Goal: Task Accomplishment & Management: Use online tool/utility

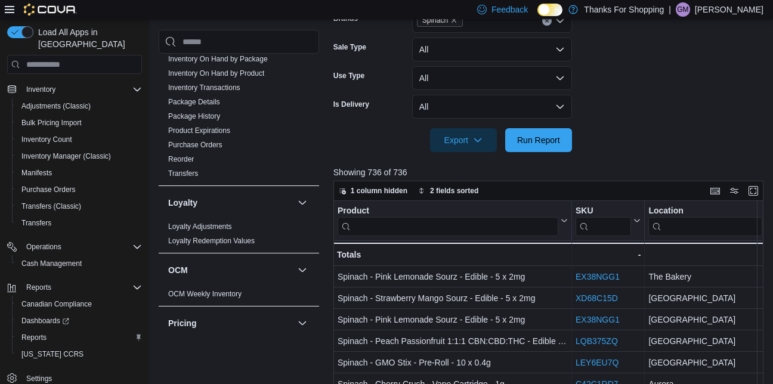
scroll to position [439, 0]
click at [35, 333] on span "Reports" at bounding box center [33, 338] width 25 height 10
click at [39, 333] on span "Reports" at bounding box center [33, 338] width 25 height 10
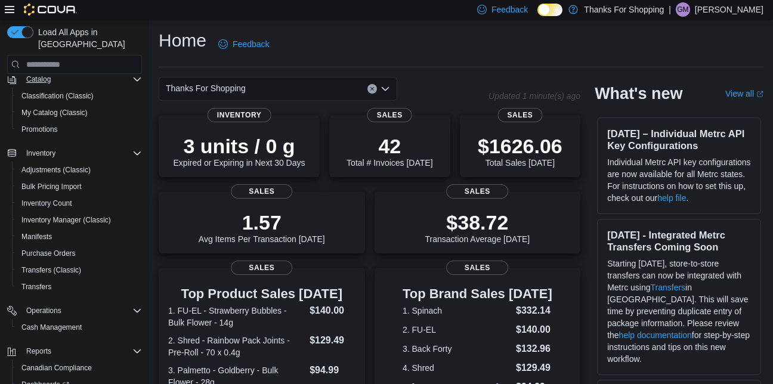
scroll to position [214, 0]
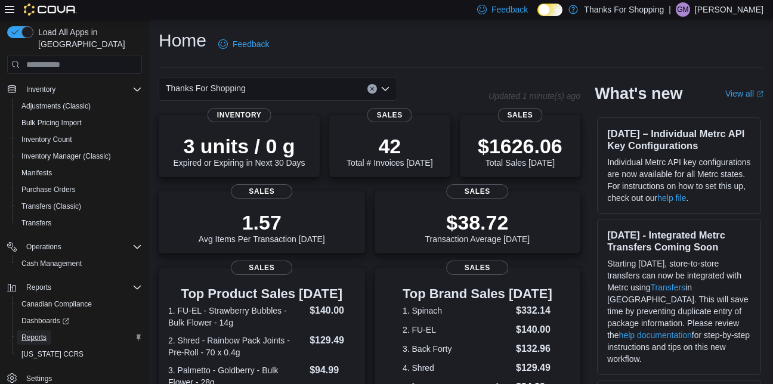
click at [30, 333] on span "Reports" at bounding box center [33, 338] width 25 height 10
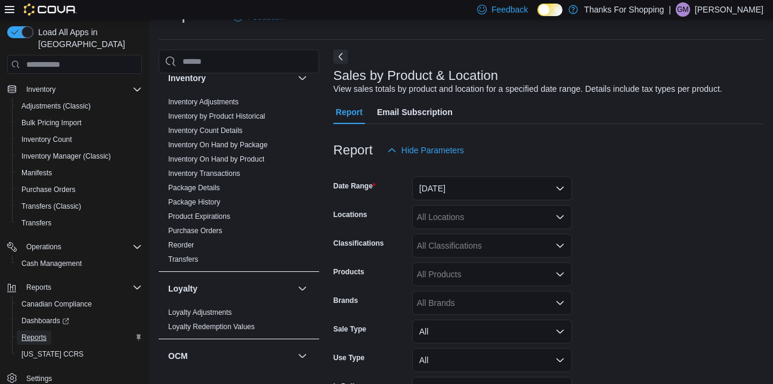
scroll to position [370, 0]
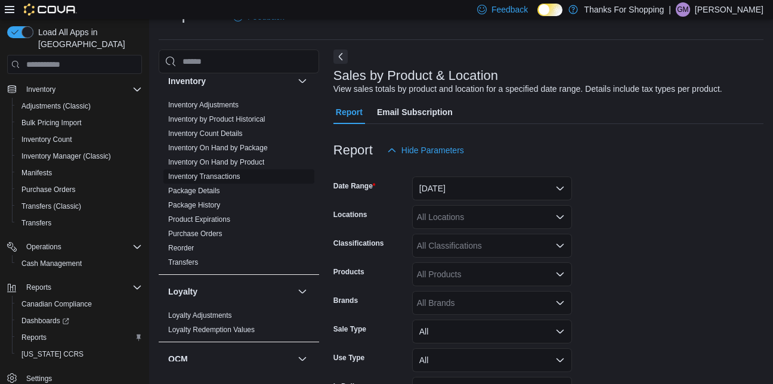
click at [228, 180] on link "Inventory Transactions" at bounding box center [204, 176] width 72 height 8
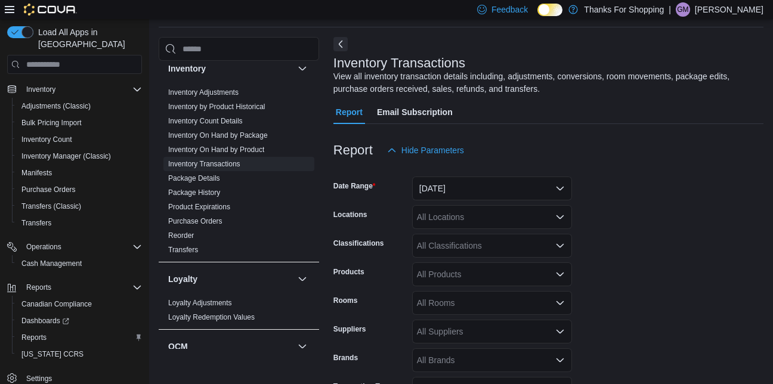
scroll to position [114, 0]
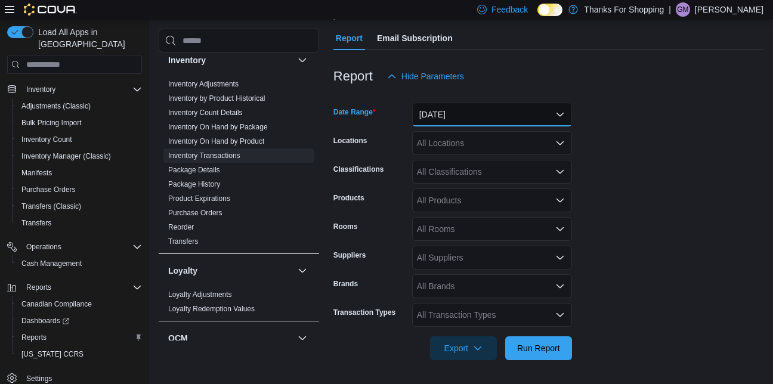
click at [555, 113] on button "[DATE]" at bounding box center [492, 115] width 160 height 24
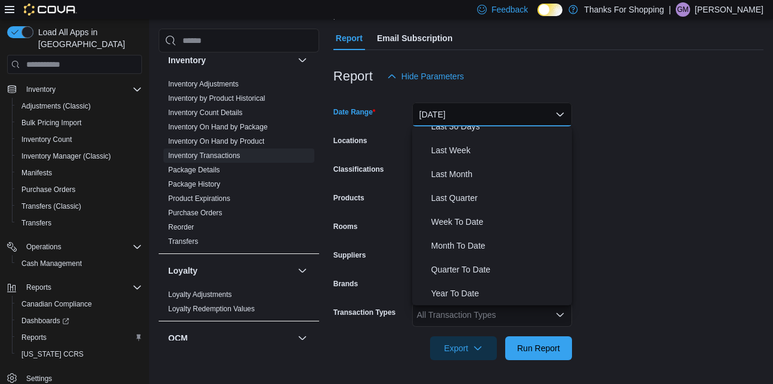
scroll to position [0, 0]
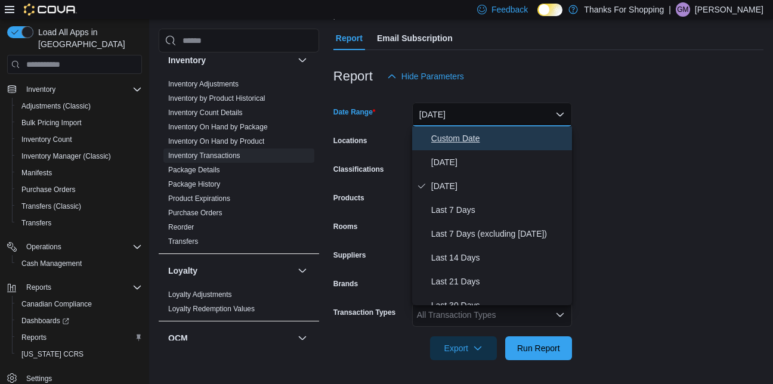
click at [453, 139] on span "Custom Date" at bounding box center [499, 138] width 136 height 14
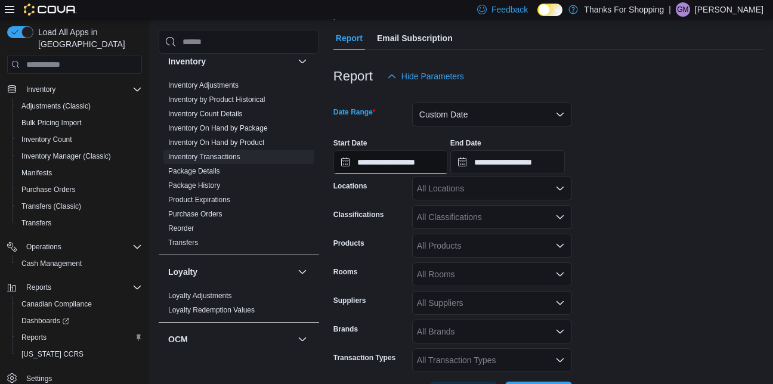
click at [396, 162] on input "**********" at bounding box center [390, 162] width 114 height 24
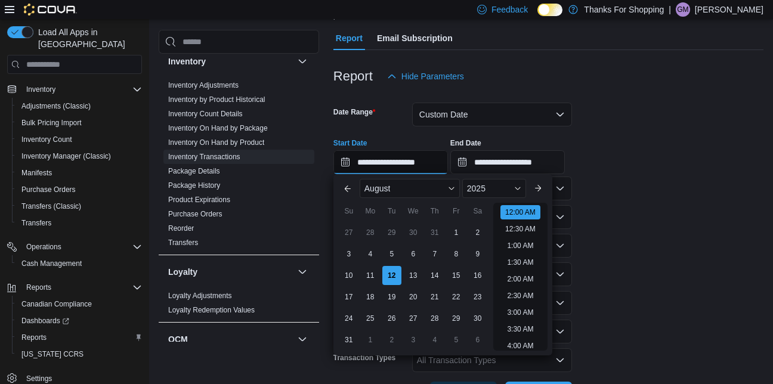
scroll to position [37, 0]
click at [345, 191] on button "Previous Month" at bounding box center [347, 188] width 19 height 19
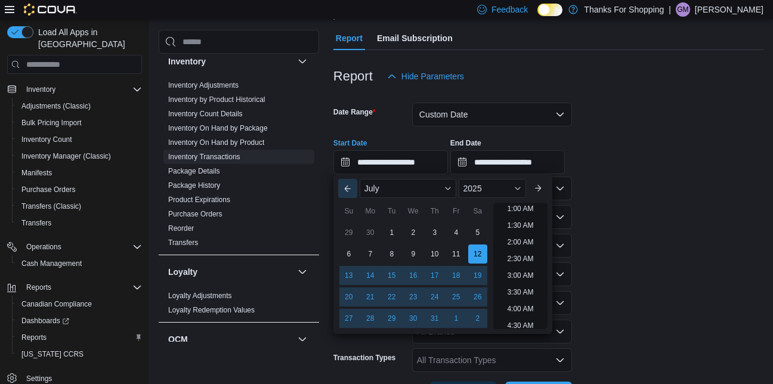
scroll to position [2, 0]
click at [388, 234] on div "1" at bounding box center [391, 232] width 21 height 21
type input "**********"
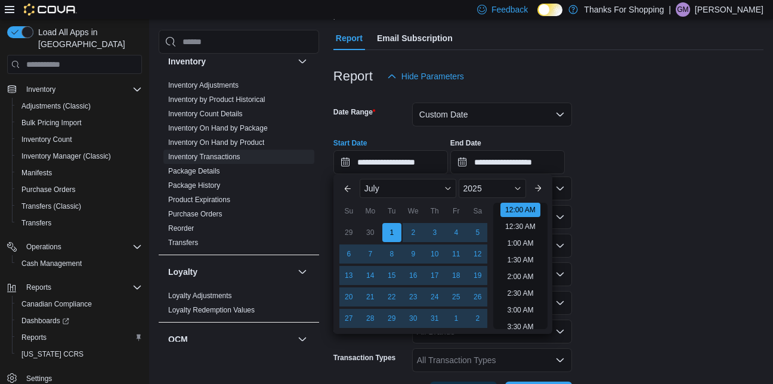
click at [632, 187] on form "**********" at bounding box center [548, 246] width 430 height 317
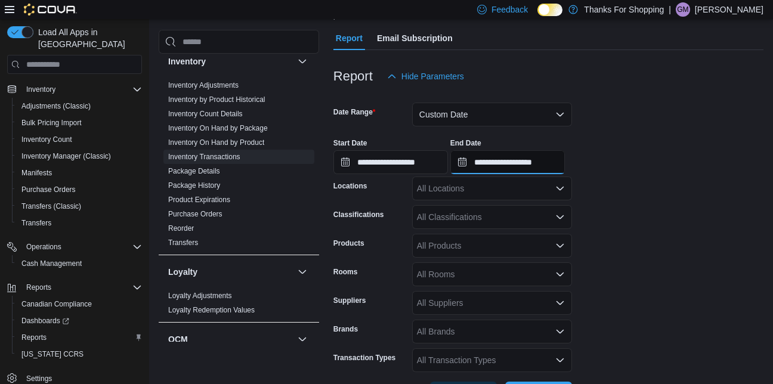
click at [550, 165] on input "**********" at bounding box center [507, 162] width 114 height 24
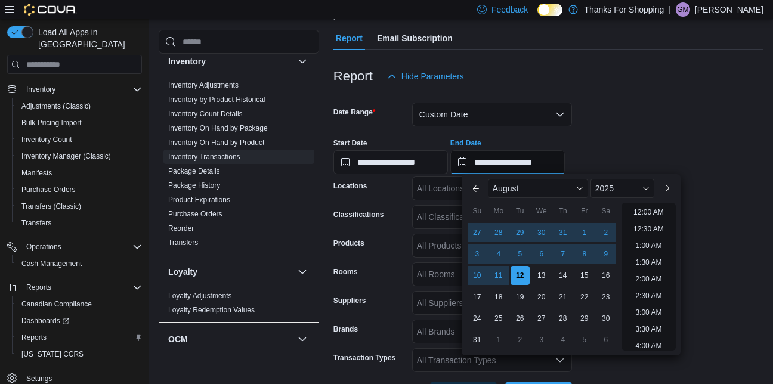
scroll to position [656, 0]
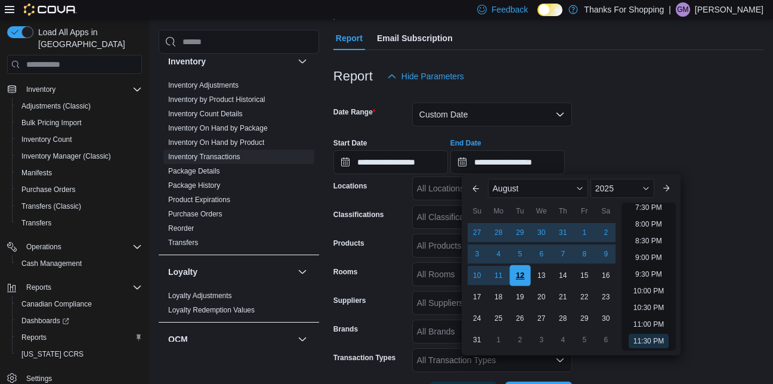
click at [517, 275] on div "12" at bounding box center [519, 275] width 21 height 21
click at [731, 186] on form "**********" at bounding box center [548, 246] width 430 height 317
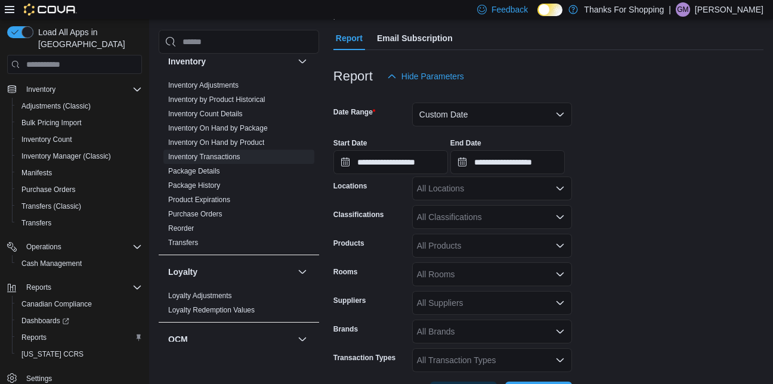
scroll to position [159, 0]
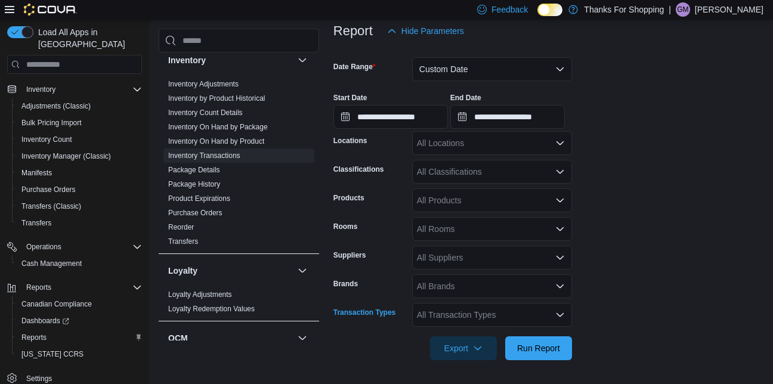
click at [487, 312] on div "All Transaction Types" at bounding box center [492, 315] width 160 height 24
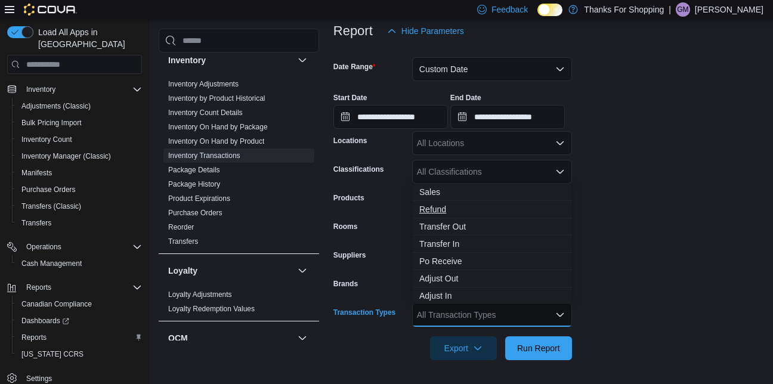
click at [434, 207] on span "Refund" at bounding box center [492, 209] width 146 height 12
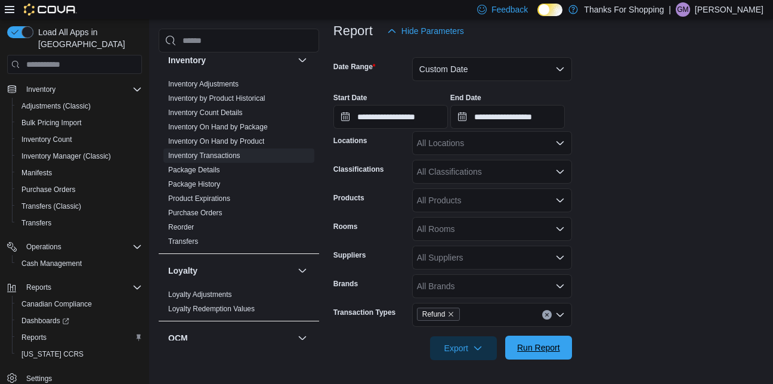
click at [528, 346] on span "Run Report" at bounding box center [538, 348] width 43 height 12
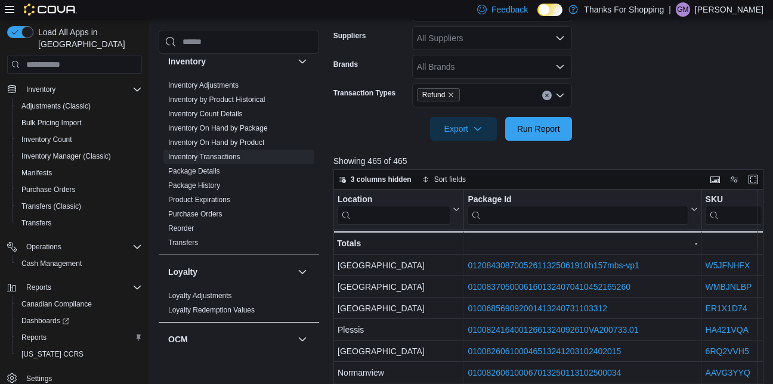
scroll to position [379, 0]
click at [453, 129] on span "Export" at bounding box center [463, 128] width 52 height 24
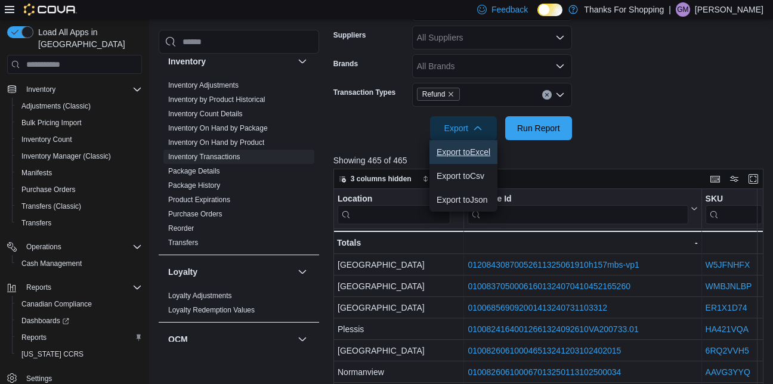
click at [451, 151] on span "Export to Excel" at bounding box center [464, 152] width 54 height 10
